Goal: Check status: Check status

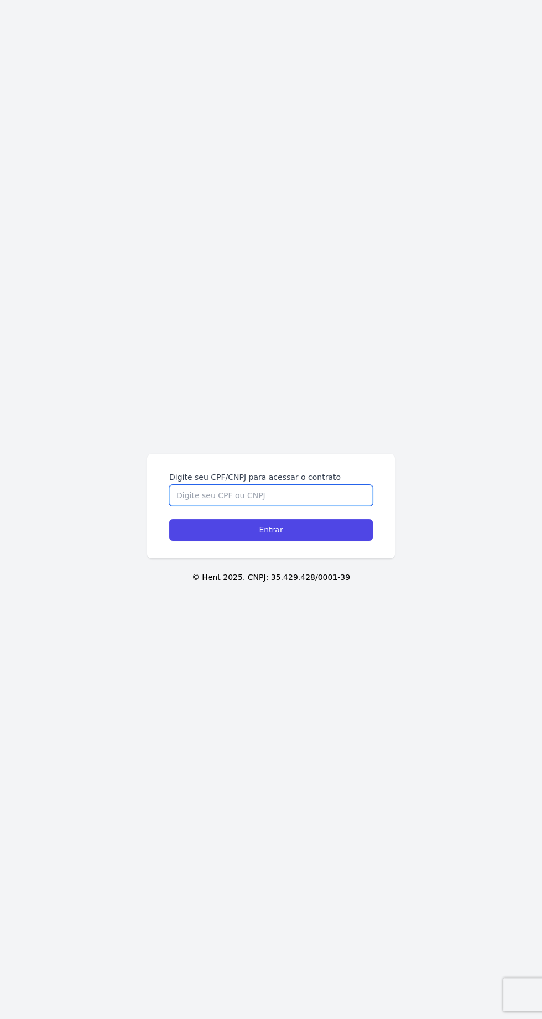
click at [330, 506] on input "Digite seu CPF/CNPJ para acessar o contrato" at bounding box center [271, 495] width 204 height 21
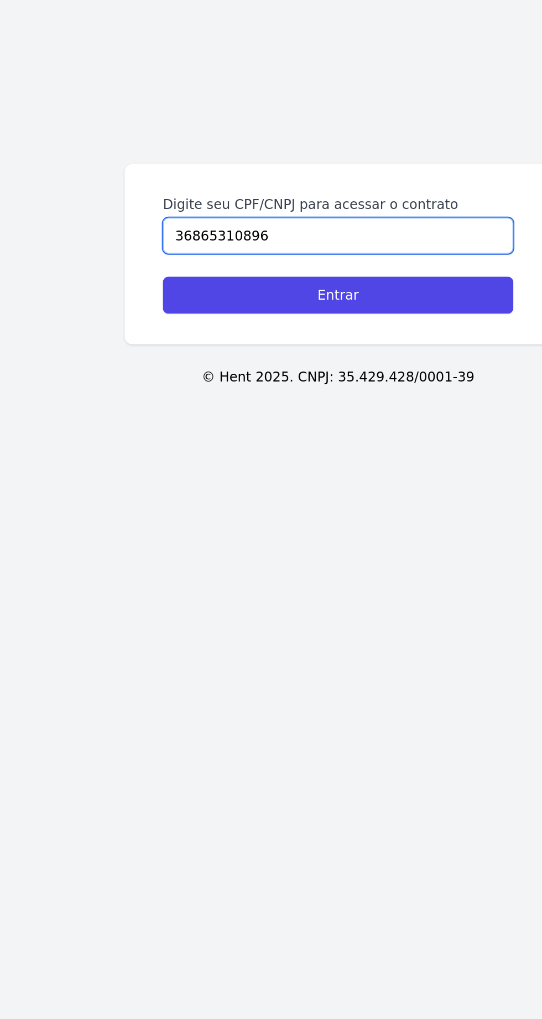
type input "36865310896"
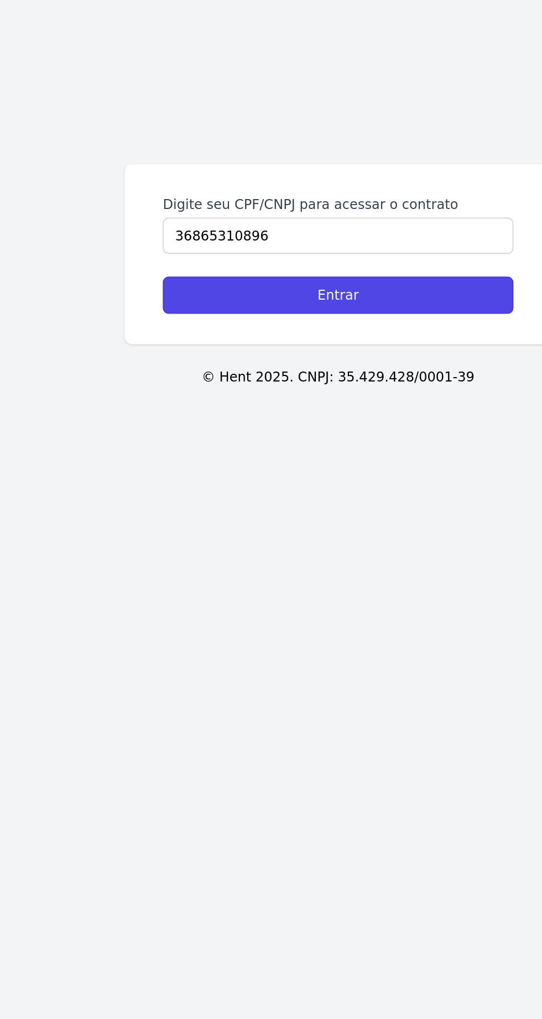
click at [344, 541] on input "Entrar" at bounding box center [271, 530] width 204 height 22
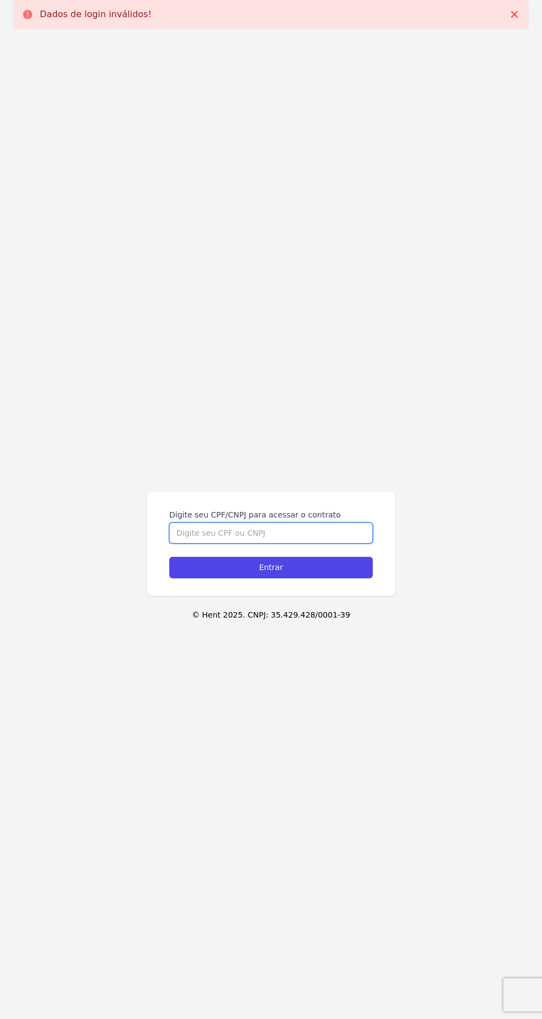
click at [302, 544] on input "Digite seu CPF/CNPJ para acessar o contrato" at bounding box center [271, 533] width 204 height 21
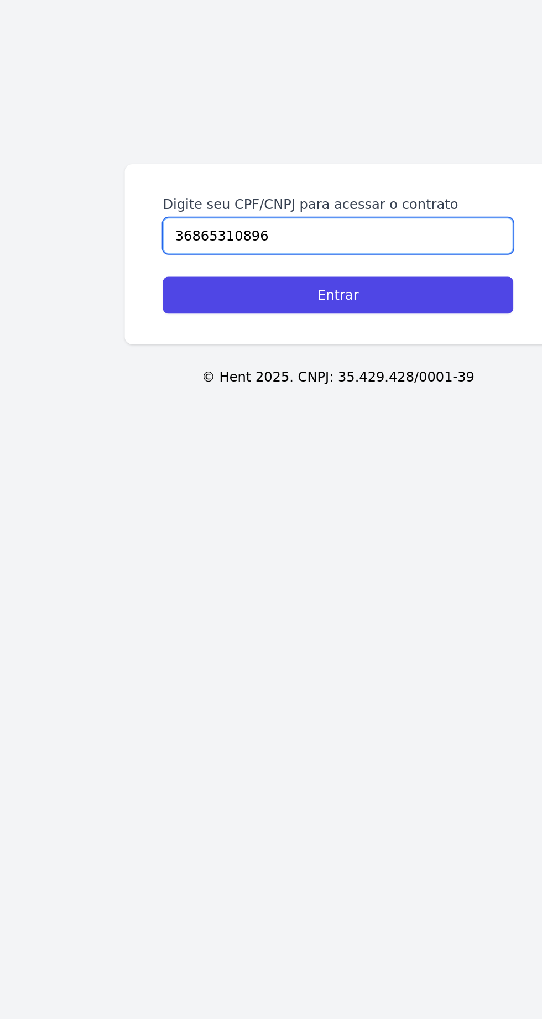
type input "36865310896"
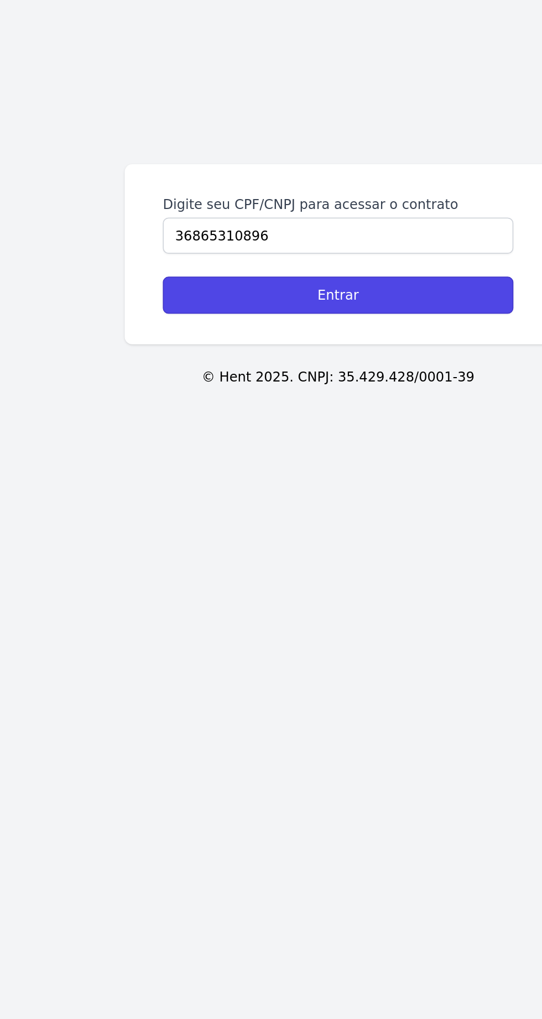
click at [329, 541] on input "Entrar" at bounding box center [271, 530] width 204 height 22
